Goal: Information Seeking & Learning: Learn about a topic

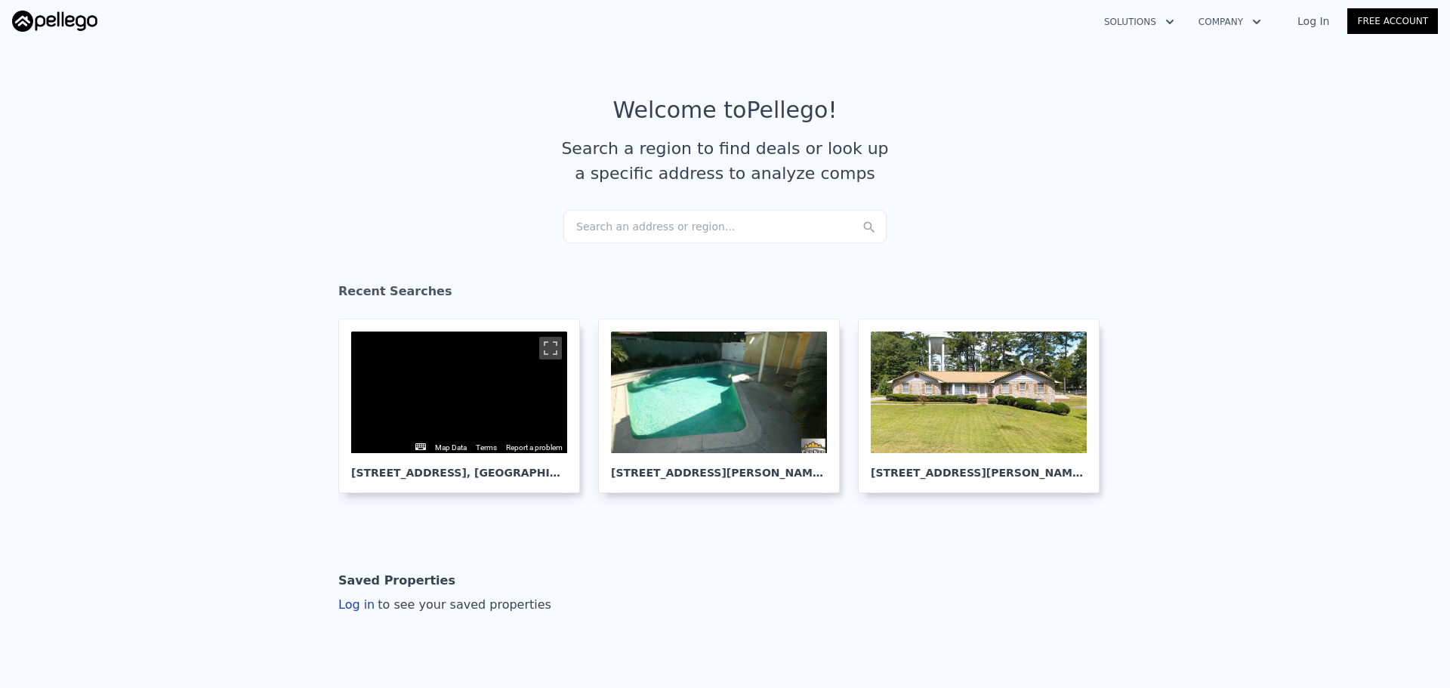
click at [779, 227] on div "Search an address or region..." at bounding box center [724, 226] width 323 height 33
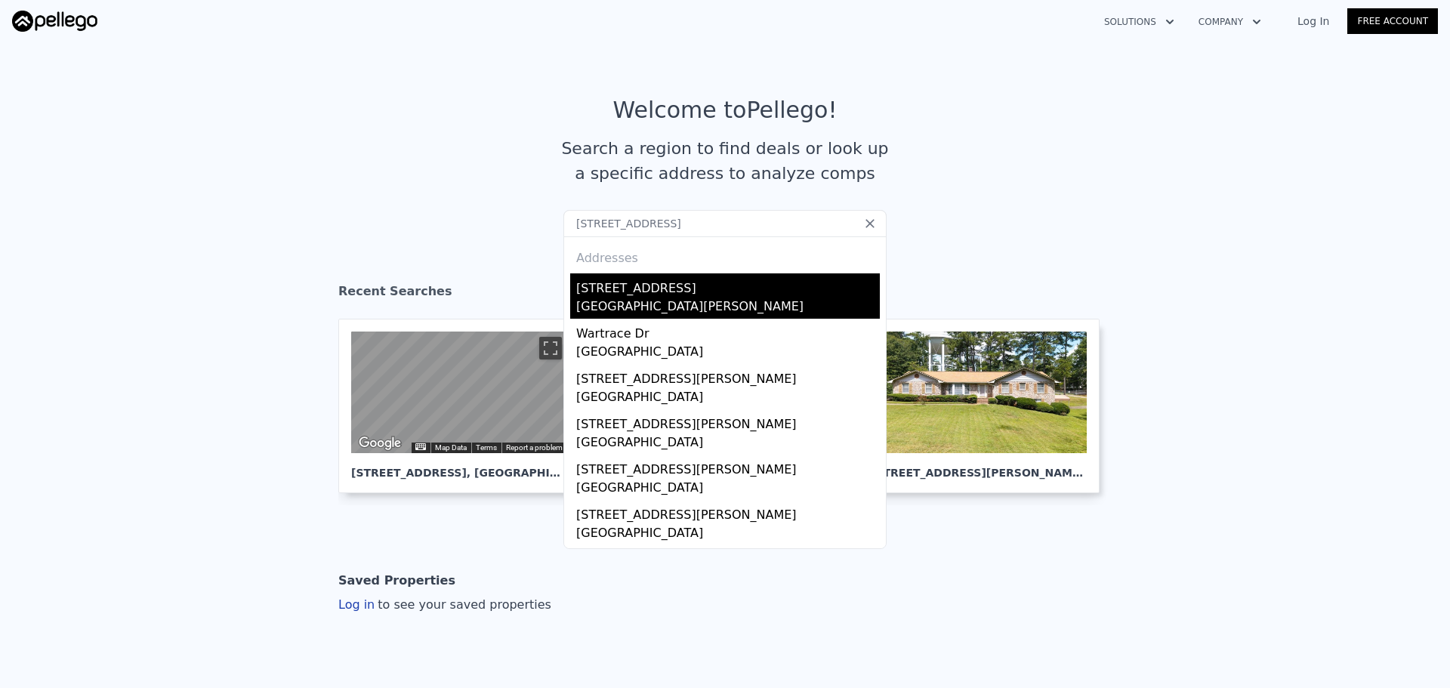
type input "3604 Wartrace Dr, Atlanta, GA 30331"
click at [629, 292] on div "3604 Wartrace Dr" at bounding box center [728, 285] width 304 height 24
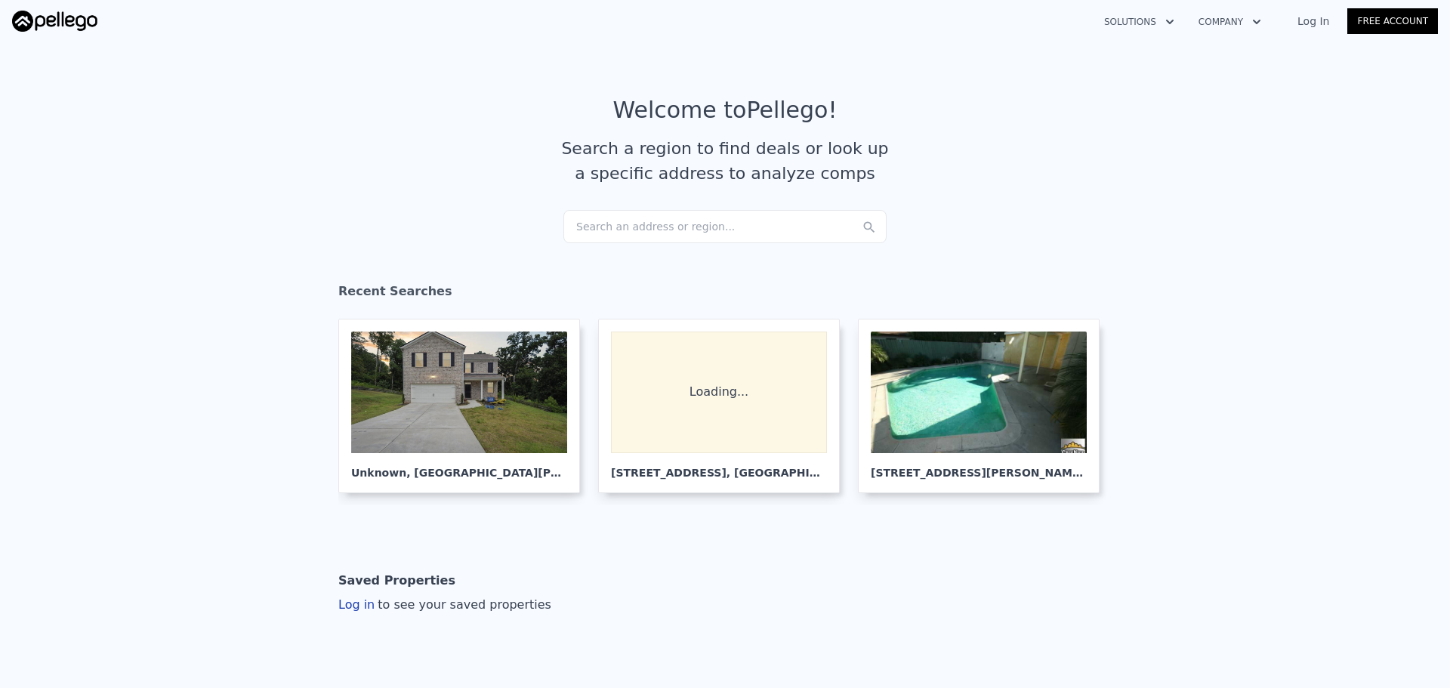
click at [643, 239] on div "Search an address or region..." at bounding box center [724, 226] width 323 height 33
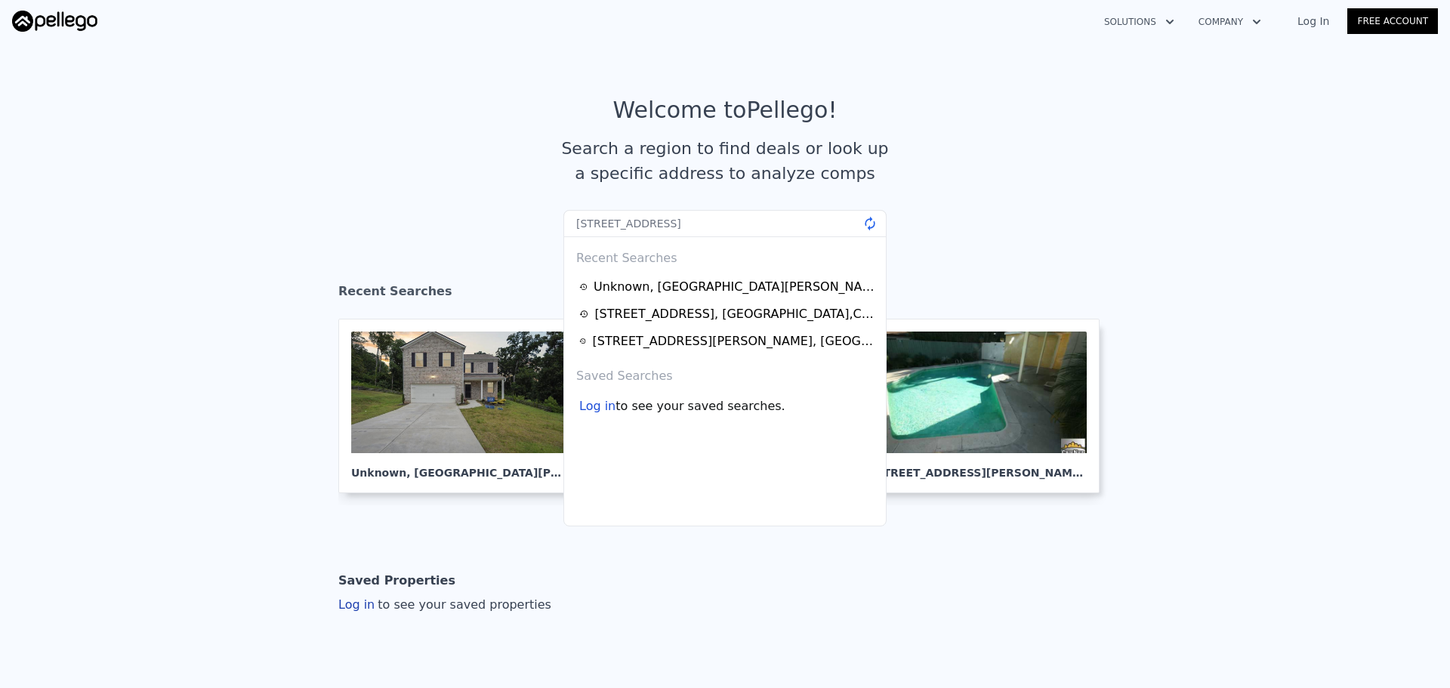
type input "[STREET_ADDRESS]"
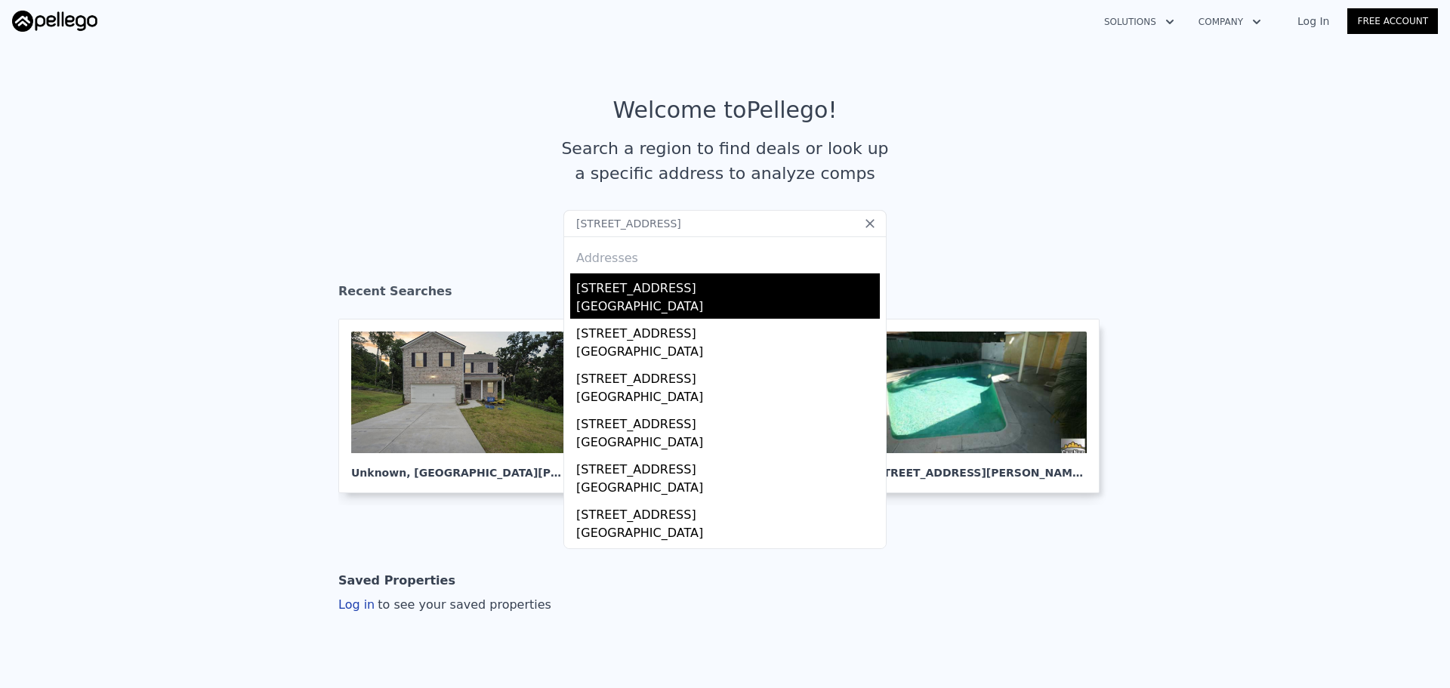
click at [659, 311] on div "[GEOGRAPHIC_DATA]" at bounding box center [728, 308] width 304 height 21
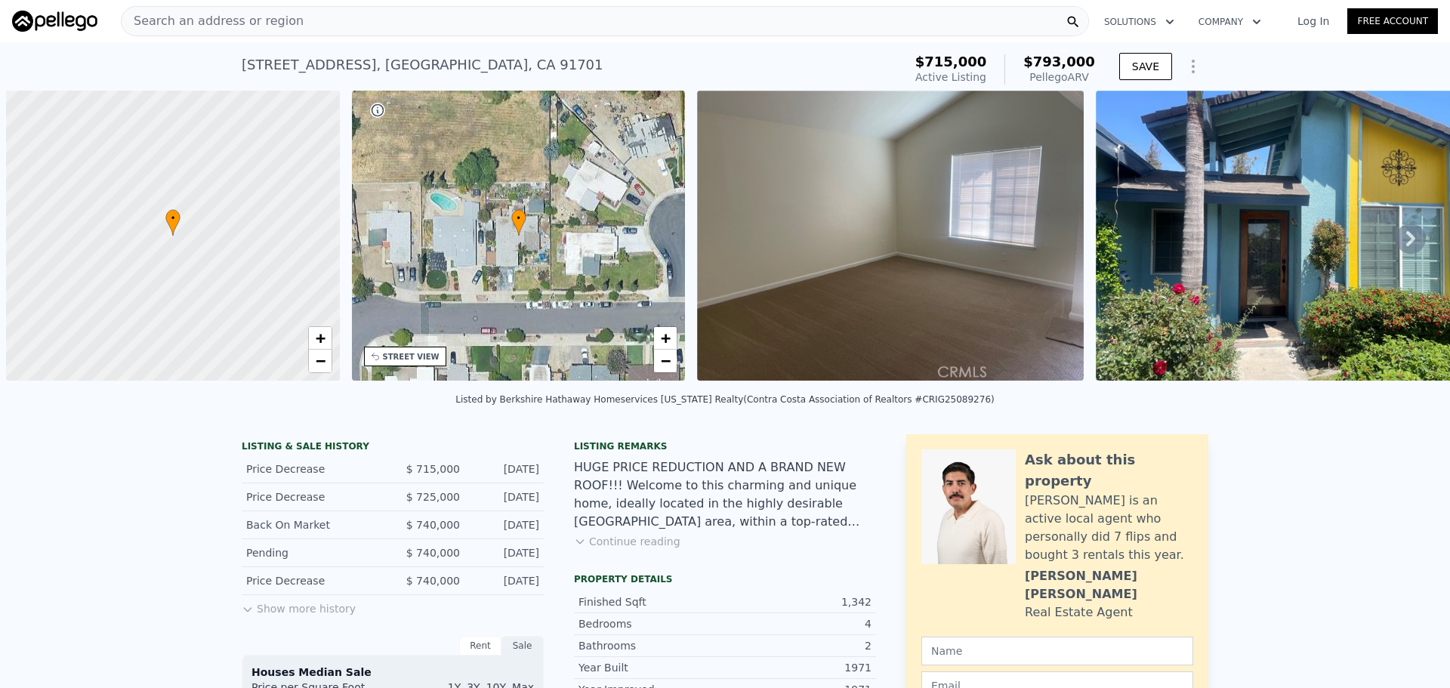
scroll to position [0, 6]
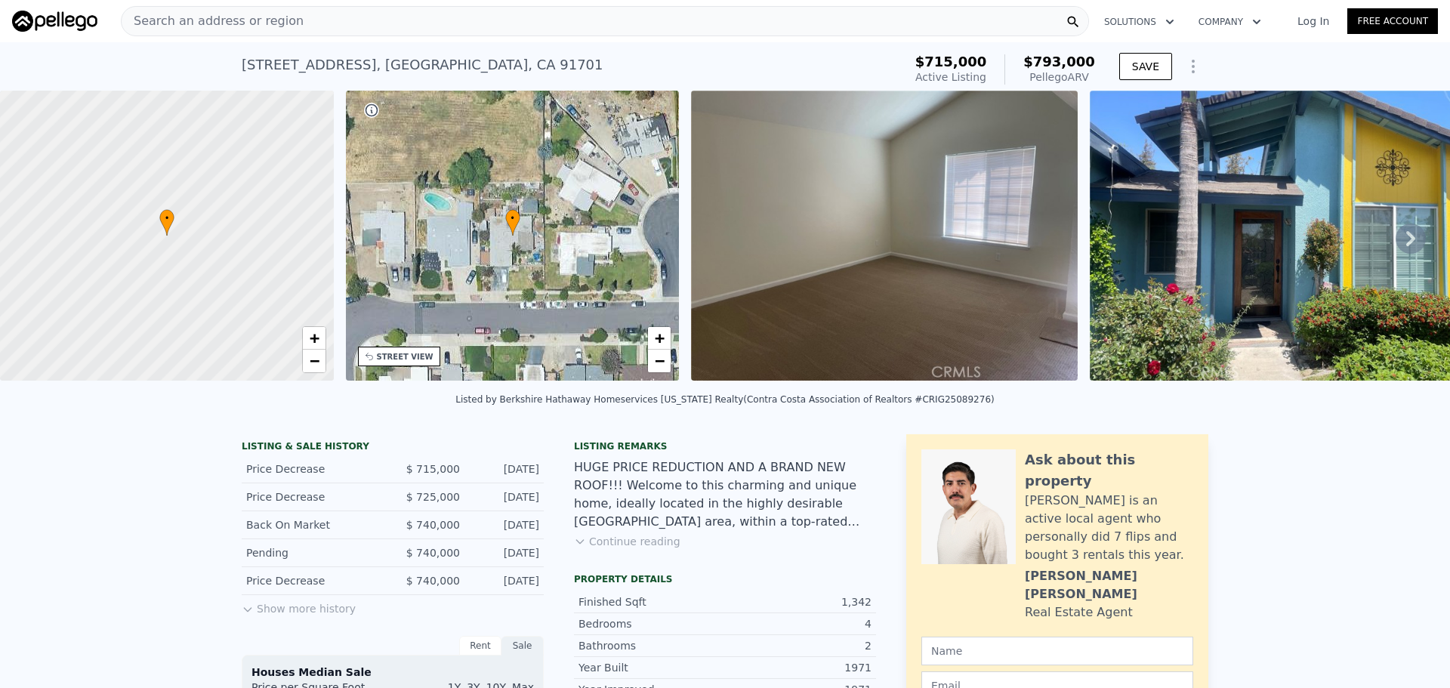
click at [401, 351] on div "STREET VIEW" at bounding box center [405, 356] width 57 height 11
